Goal: Task Accomplishment & Management: Use online tool/utility

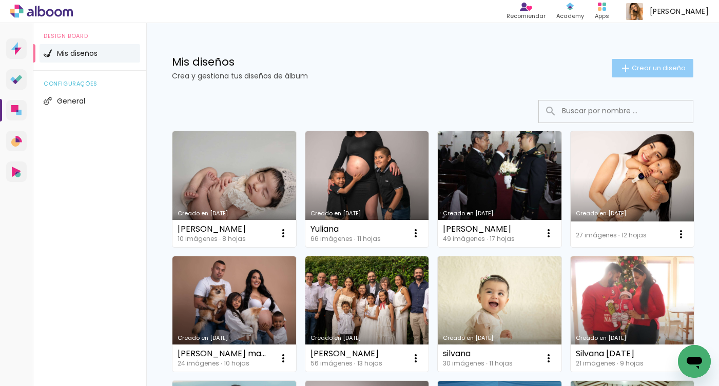
click at [639, 68] on span "Crear un diseño" at bounding box center [659, 68] width 54 height 7
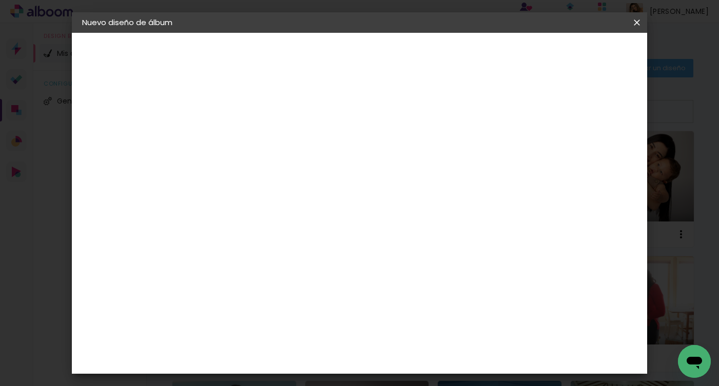
click at [250, 137] on input at bounding box center [250, 138] width 0 height 16
type input "Tati Mesa"
type paper-input "Tati Mesa"
click at [351, 60] on paper-button "Avanzar" at bounding box center [326, 54] width 49 height 17
click at [425, 158] on paper-item "Tamaño libre" at bounding box center [377, 156] width 96 height 23
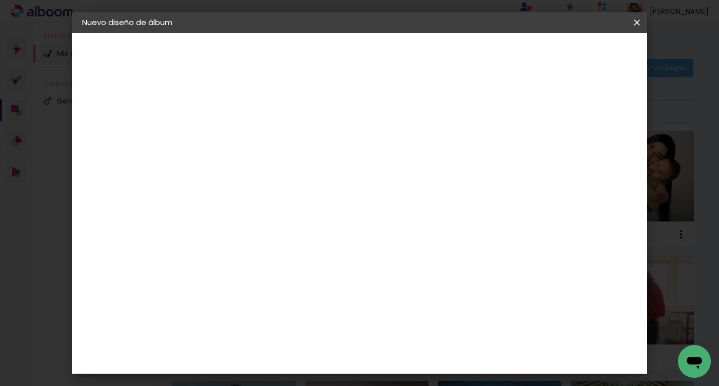
click at [0, 0] on slot "Avanzar" at bounding box center [0, 0] width 0 height 0
click at [421, 309] on input "60" at bounding box center [415, 312] width 27 height 15
type input "40"
type paper-input "40"
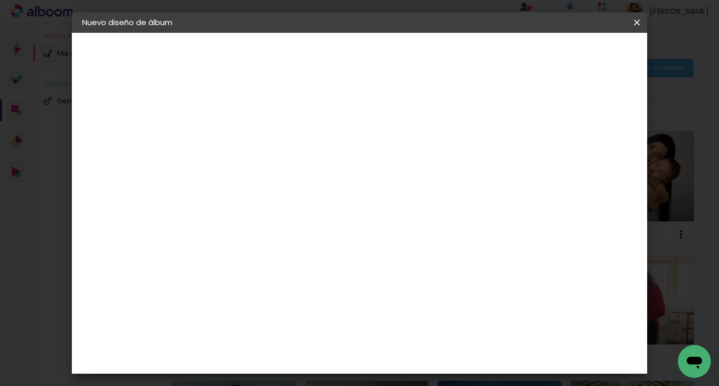
click at [562, 48] on paper-button "Empezar diseño" at bounding box center [523, 54] width 77 height 17
